Goal: Find contact information: Find contact information

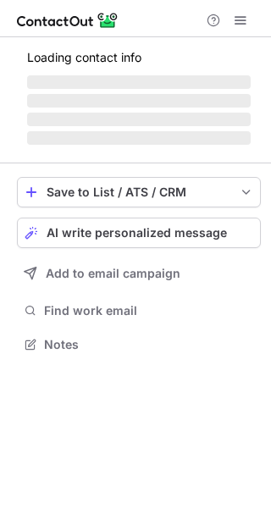
scroll to position [328, 271]
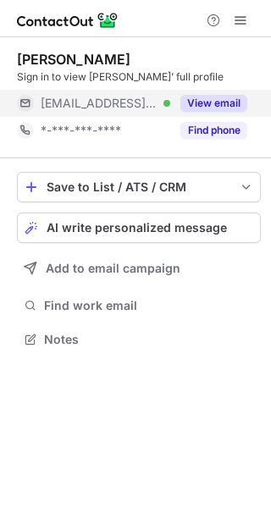
click at [223, 108] on button "View email" at bounding box center [213, 103] width 67 height 17
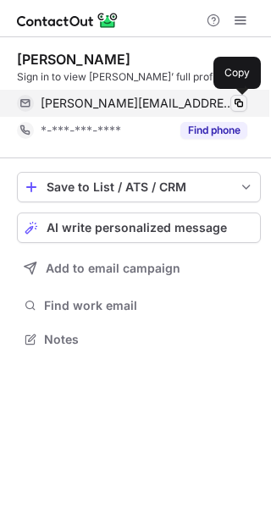
click at [241, 99] on span at bounding box center [239, 103] width 14 height 14
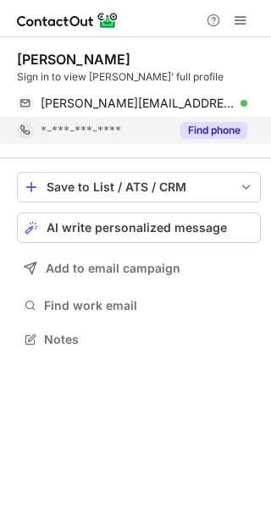
click at [215, 127] on button "Find phone" at bounding box center [213, 130] width 67 height 17
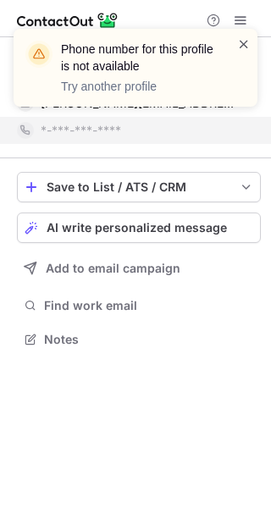
click at [245, 46] on span at bounding box center [244, 44] width 14 height 17
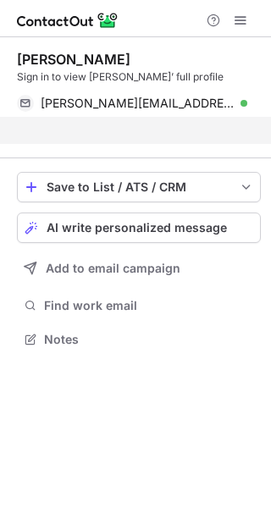
click at [41, 46] on div "Phone number for this profile is not available Try another profile" at bounding box center [135, 29] width 271 height 34
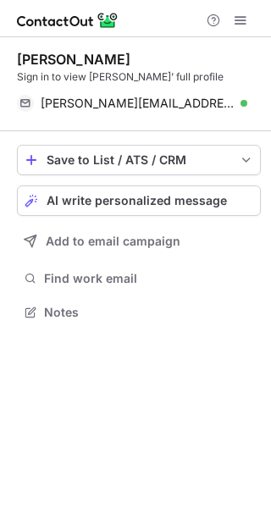
drag, startPoint x: 41, startPoint y: 59, endPoint x: 93, endPoint y: 60, distance: 51.6
click at [93, 60] on div "[PERSON_NAME]" at bounding box center [73, 59] width 113 height 17
copy div "[PERSON_NAME]"
